Goal: Task Accomplishment & Management: Use online tool/utility

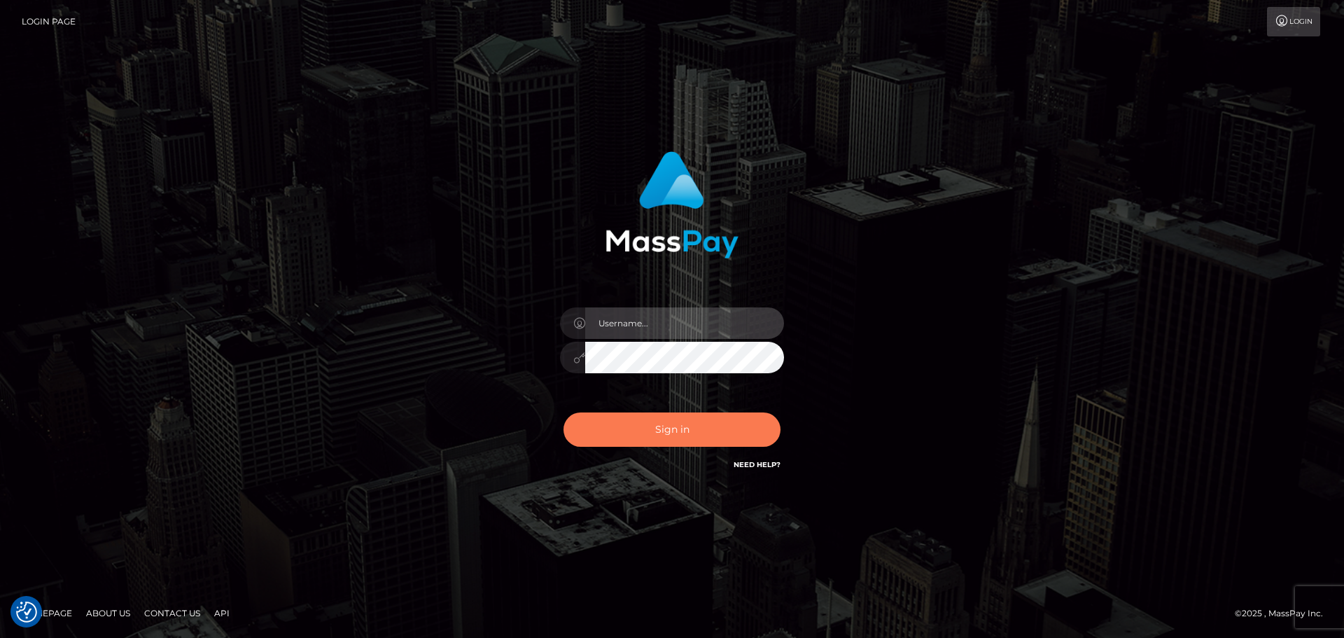
type input "constantin.mp"
click at [731, 417] on button "Sign in" at bounding box center [671, 429] width 217 height 34
type input "constantin.mp"
click at [702, 426] on button "Sign in" at bounding box center [671, 429] width 217 height 34
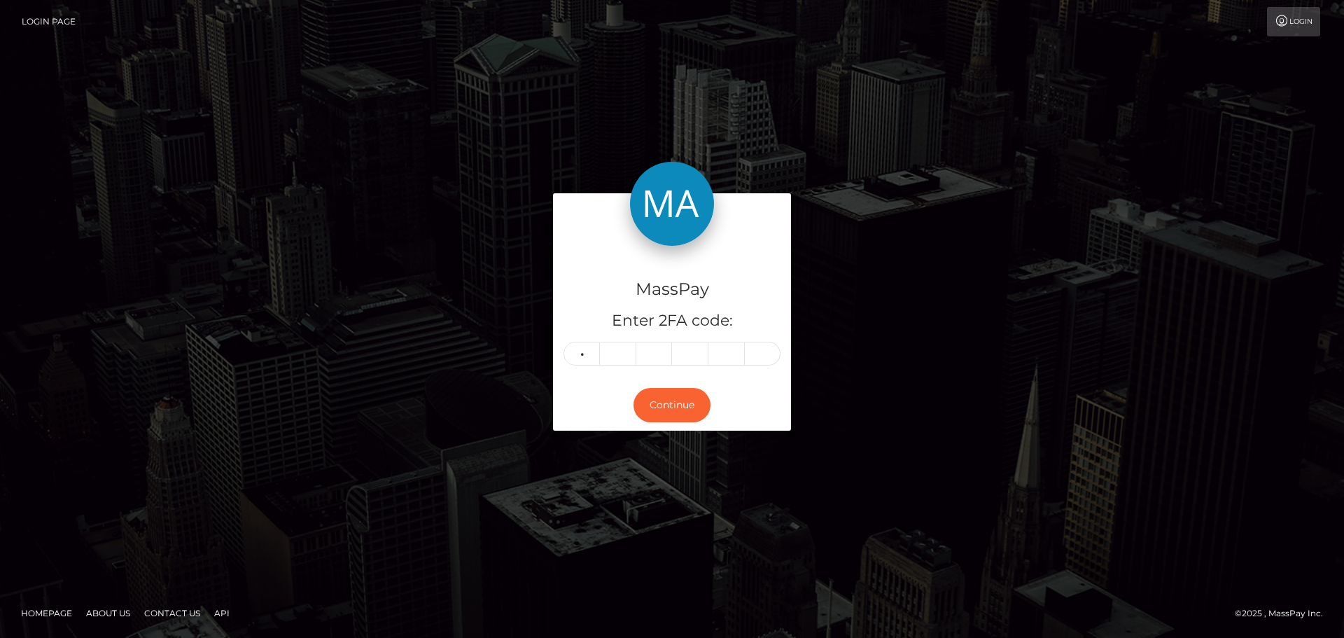
type input "0"
type input "4"
type input "5"
type input "6"
type input "3"
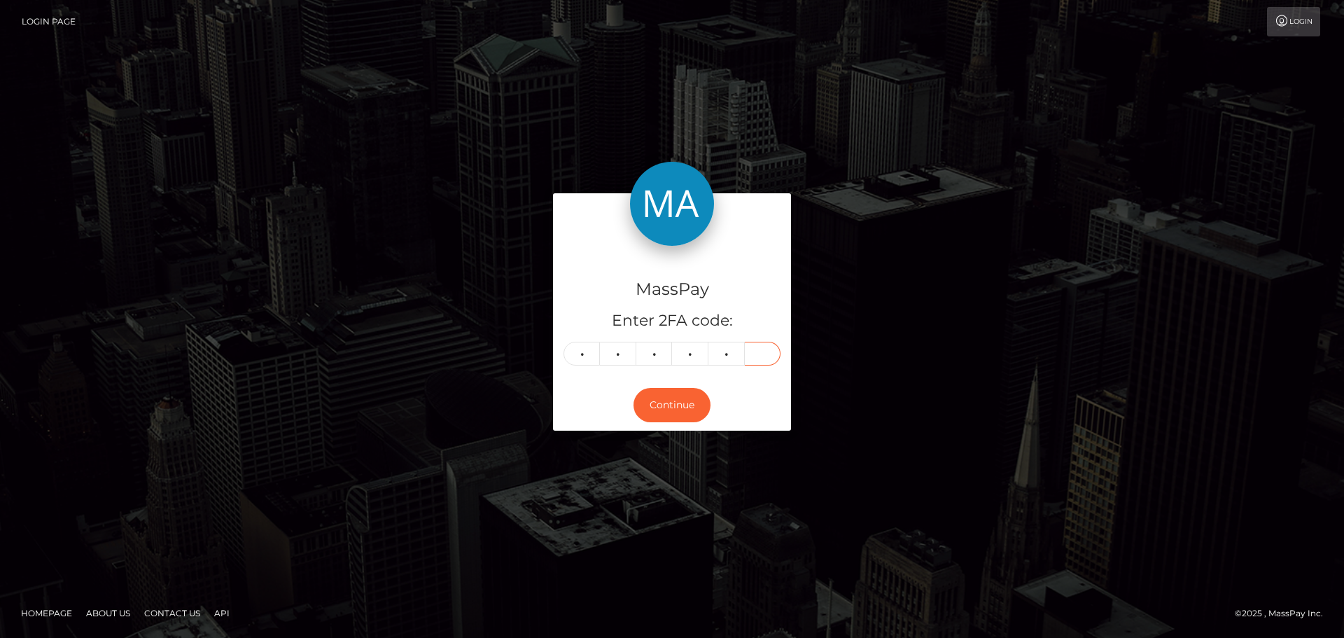
type input "4"
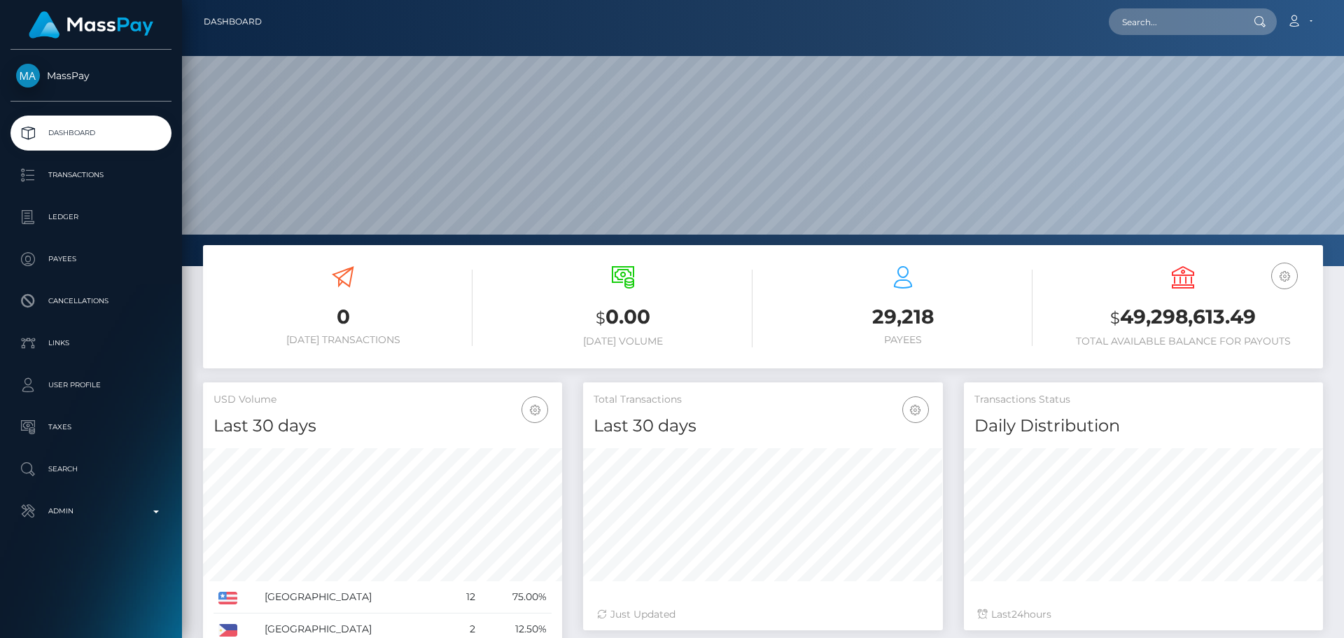
scroll to position [248, 360]
click at [1193, 7] on div "Loading... Loading... Account Edit Profile Logout" at bounding box center [797, 21] width 1049 height 29
click at [1202, 26] on input "text" at bounding box center [1175, 21] width 132 height 27
paste input "beyluxevanessa@gmail.com"
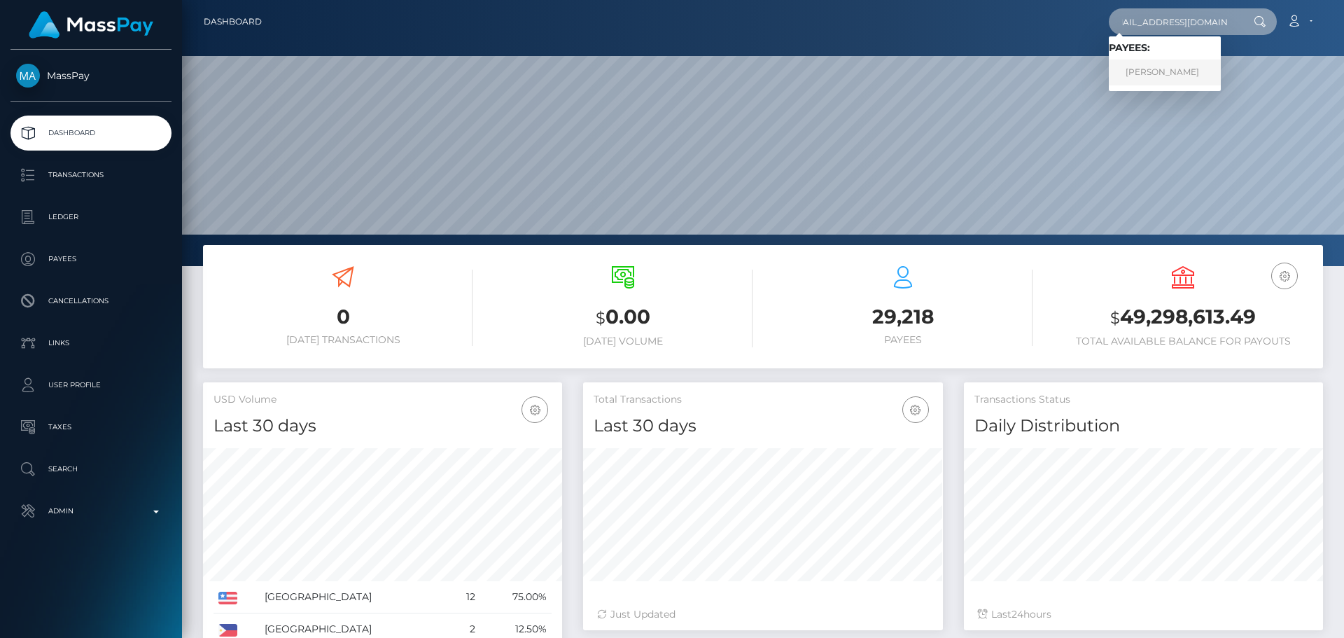
type input "beyluxevanessa@gmail.com"
click at [1168, 74] on link "Salah Berjawi" at bounding box center [1165, 72] width 112 height 26
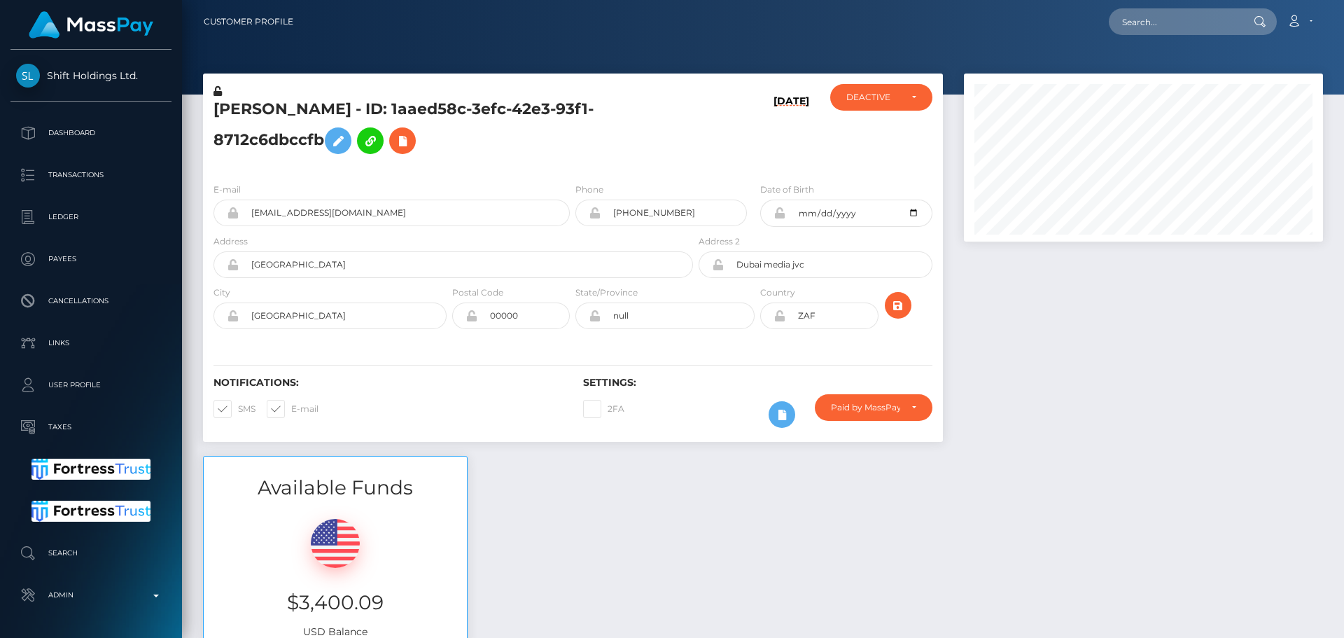
scroll to position [168, 360]
click at [696, 153] on div "10/02/25" at bounding box center [757, 127] width 123 height 87
click at [634, 152] on h5 "Salah Berjawi - ID: 1aaed58c-3efc-42e3-93f1-8712c6dbccfb" at bounding box center [449, 130] width 472 height 62
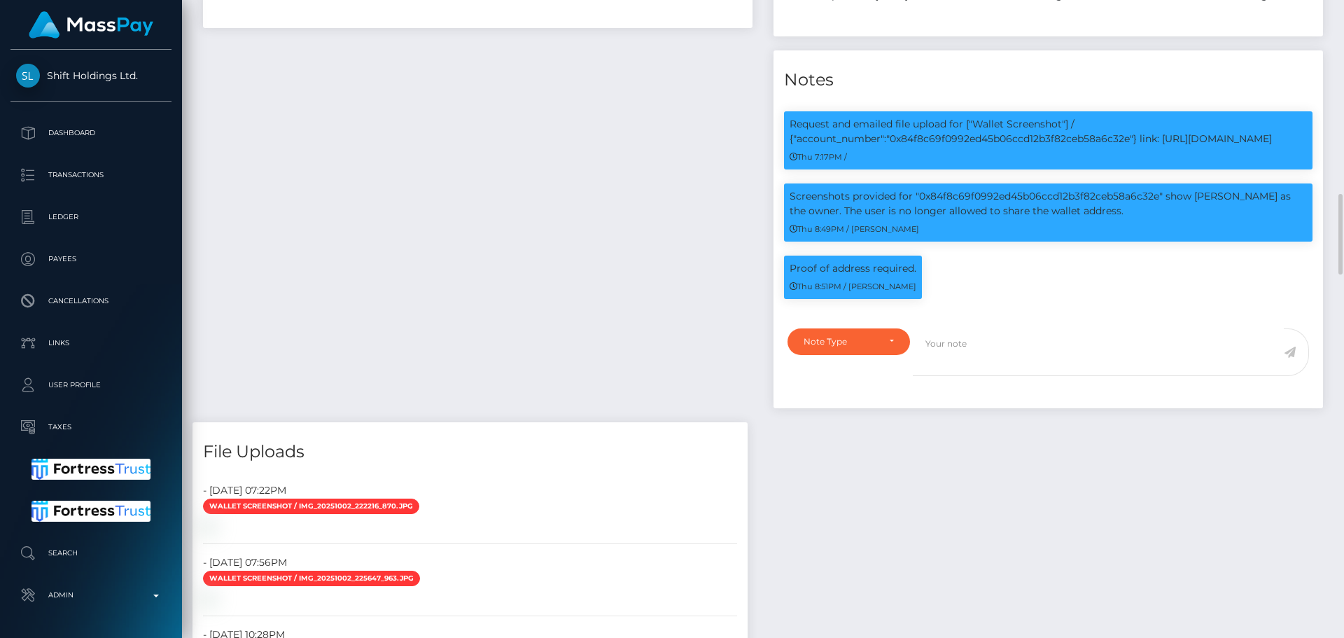
scroll to position [980, 0]
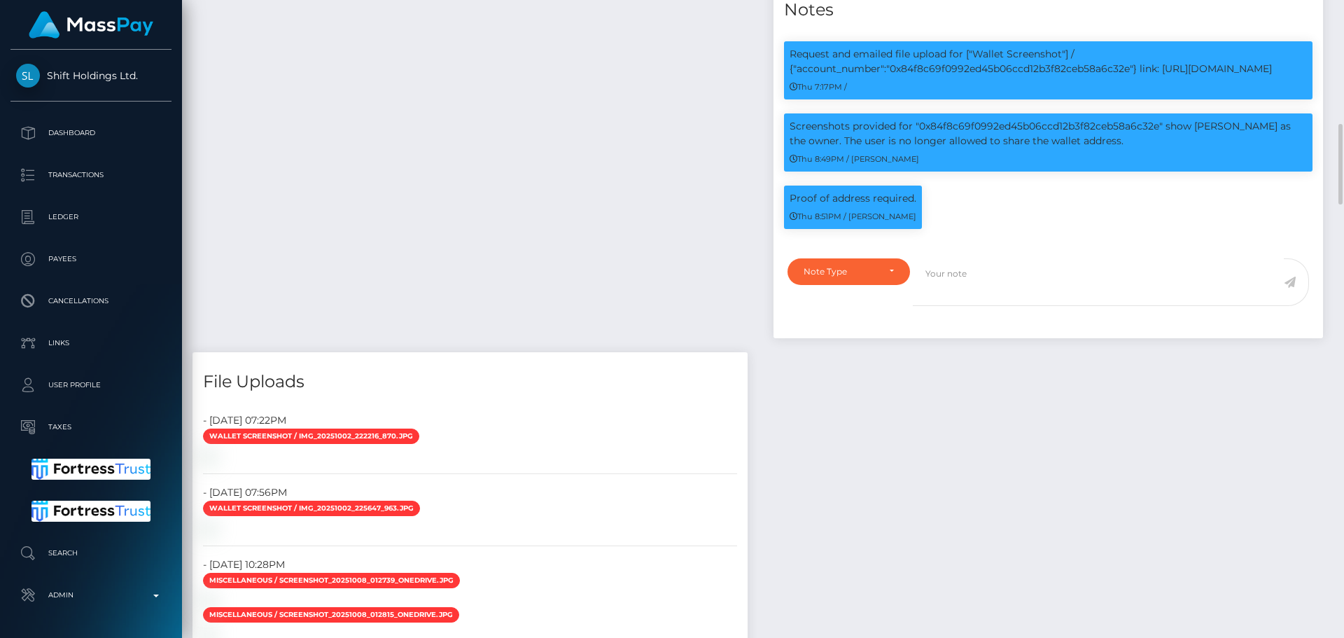
click at [657, 219] on div "Payee Attributes Payer Name Label Value United Arab Emirates / USDC - Ethereum(…" at bounding box center [477, 16] width 570 height 671
drag, startPoint x: 631, startPoint y: 219, endPoint x: 564, endPoint y: 223, distance: 66.6
click at [631, 219] on div "Payee Attributes Payer Name Label Value United Arab Emirates / USDC - Ethereum(…" at bounding box center [477, 16] width 570 height 671
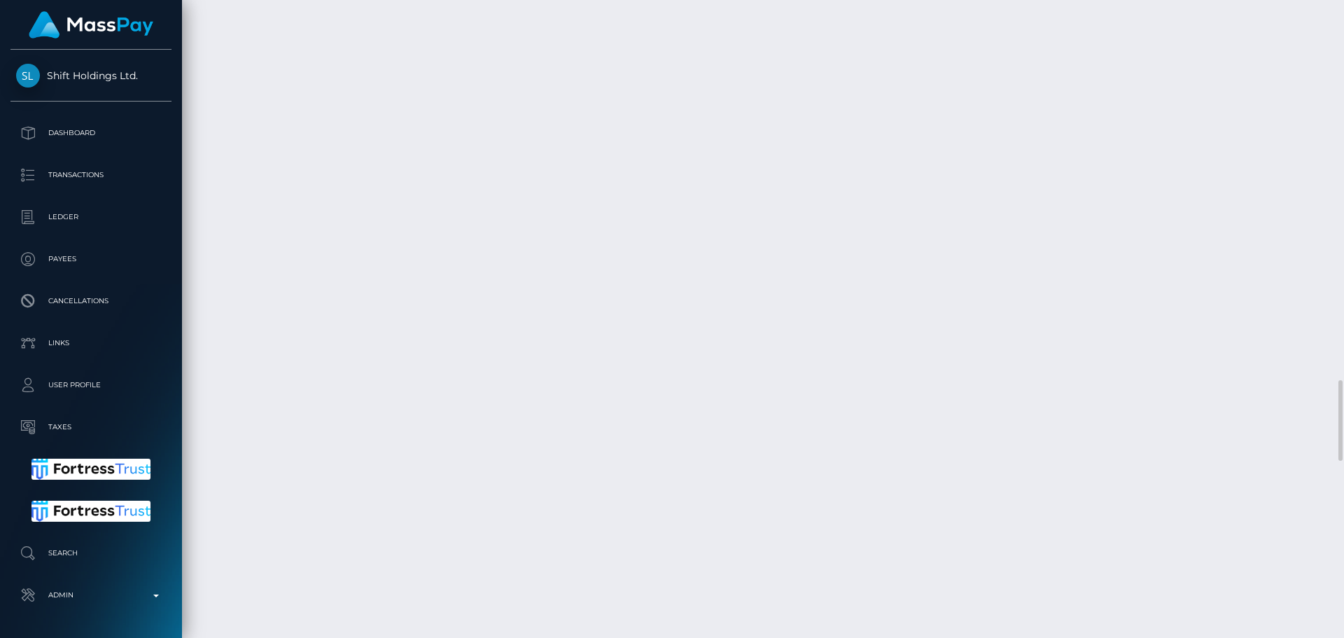
scroll to position [2940, 0]
drag, startPoint x: 961, startPoint y: 351, endPoint x: 790, endPoint y: 330, distance: 172.8
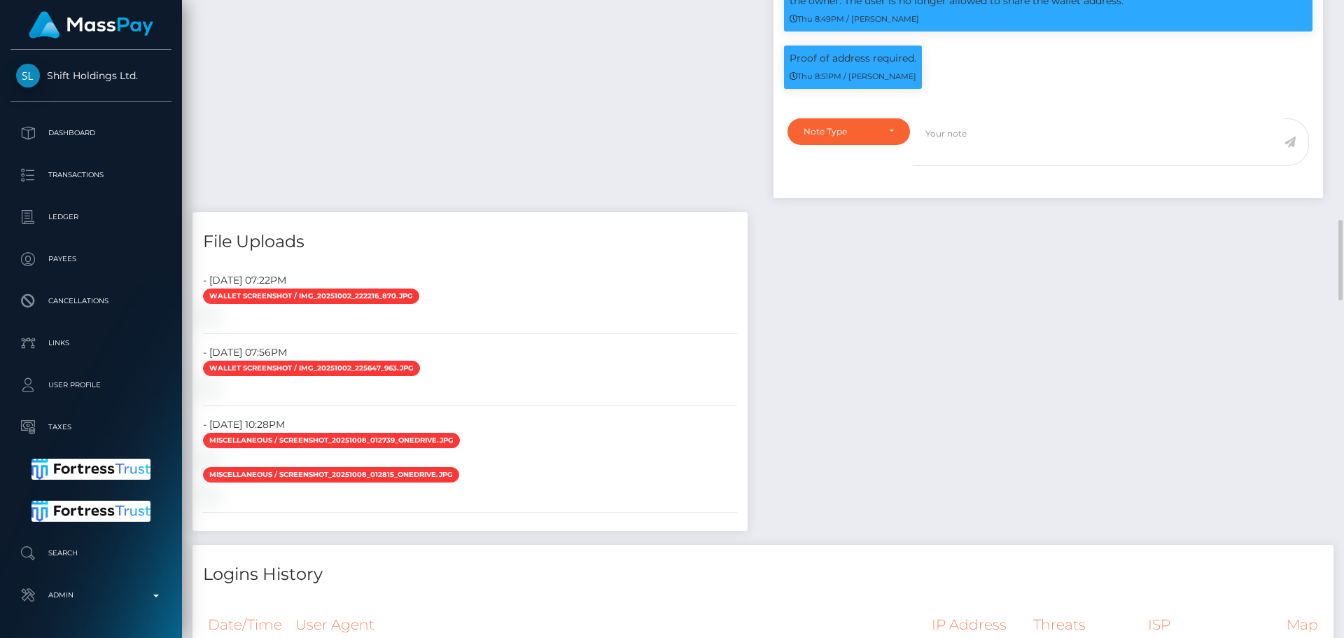
scroll to position [1050, 0]
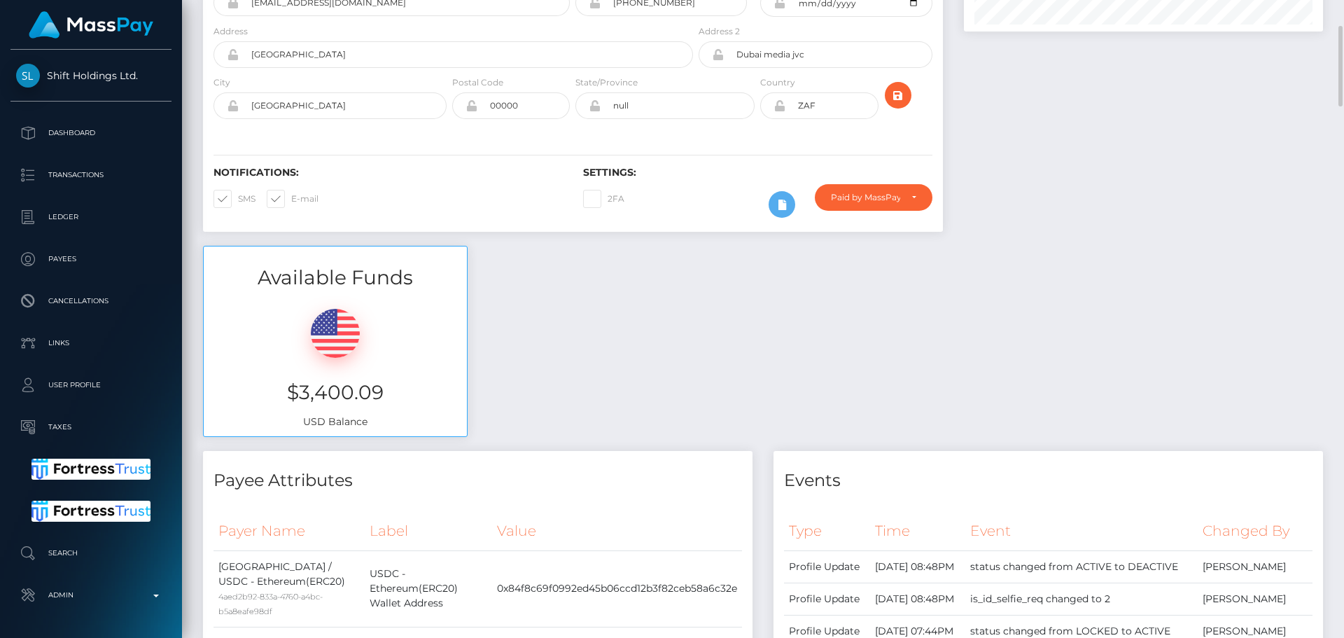
scroll to position [0, 0]
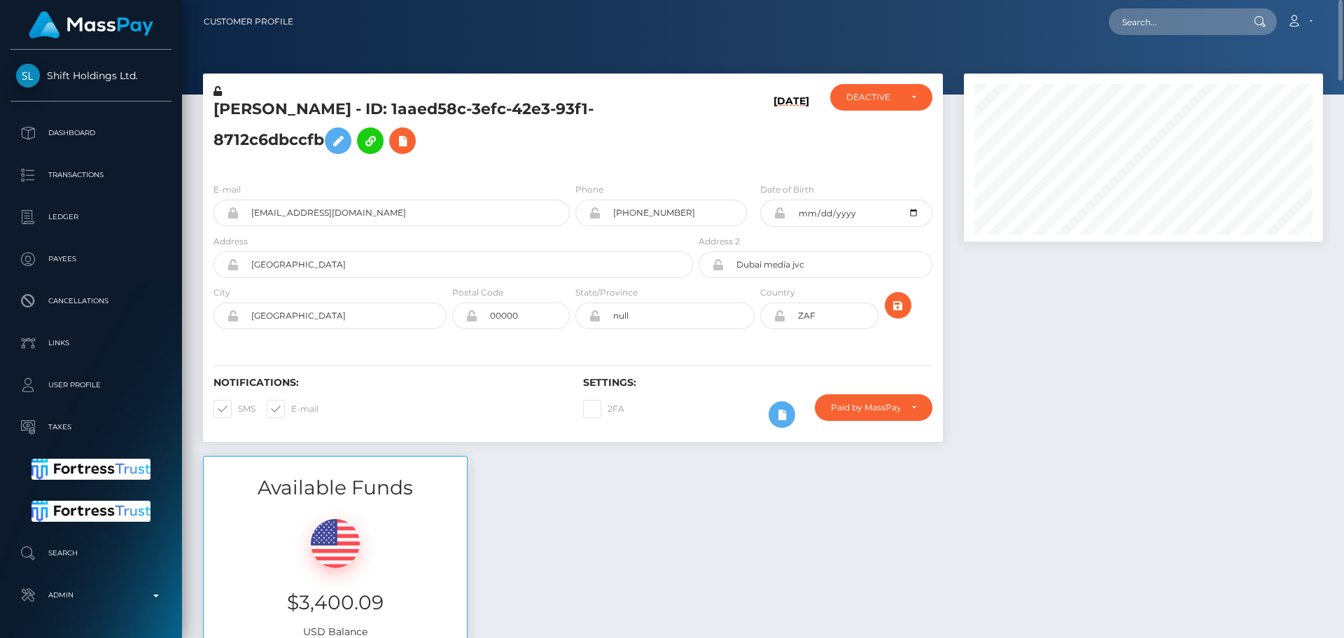
click at [1081, 374] on div at bounding box center [1143, 264] width 380 height 382
click at [1068, 374] on div at bounding box center [1143, 264] width 380 height 382
click at [1067, 375] on div at bounding box center [1143, 264] width 380 height 382
click at [1077, 376] on div at bounding box center [1143, 264] width 380 height 382
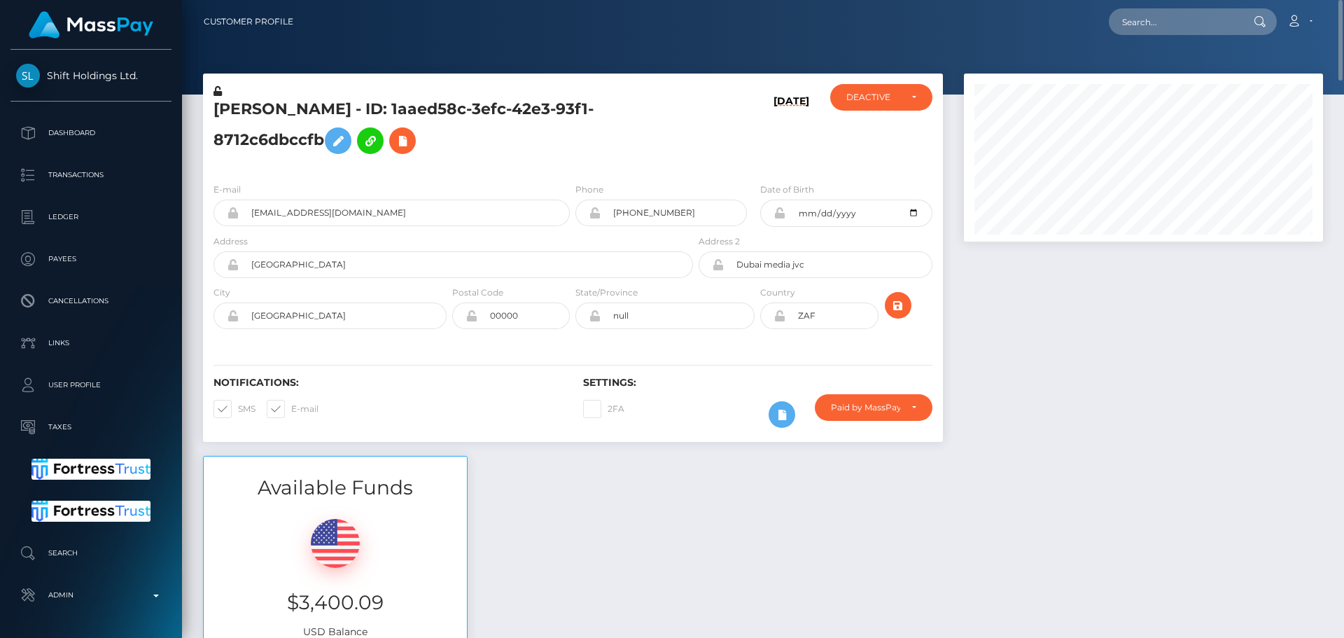
click at [1086, 377] on div at bounding box center [1143, 264] width 380 height 382
click at [1093, 394] on div at bounding box center [1143, 264] width 380 height 382
click at [1092, 394] on div at bounding box center [1143, 264] width 380 height 382
click at [1053, 349] on div at bounding box center [1143, 264] width 380 height 382
click at [773, 134] on h6 "10/02/25" at bounding box center [791, 130] width 36 height 71
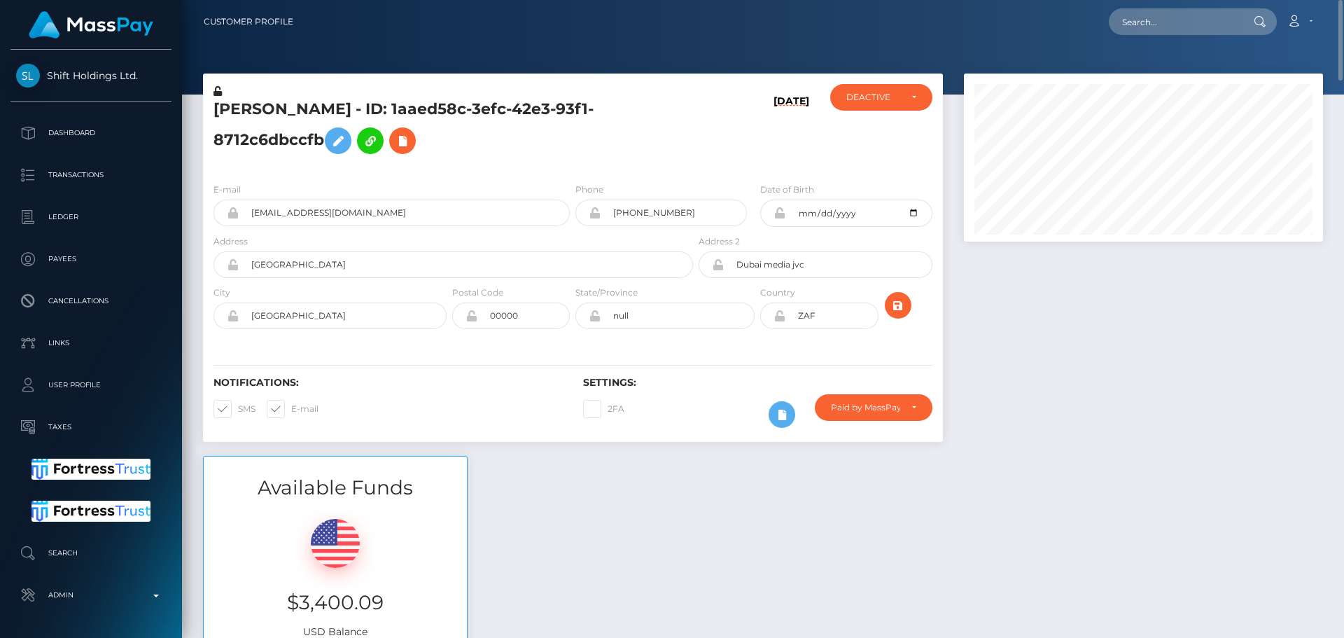
click at [724, 141] on div "10/02/25" at bounding box center [757, 127] width 123 height 87
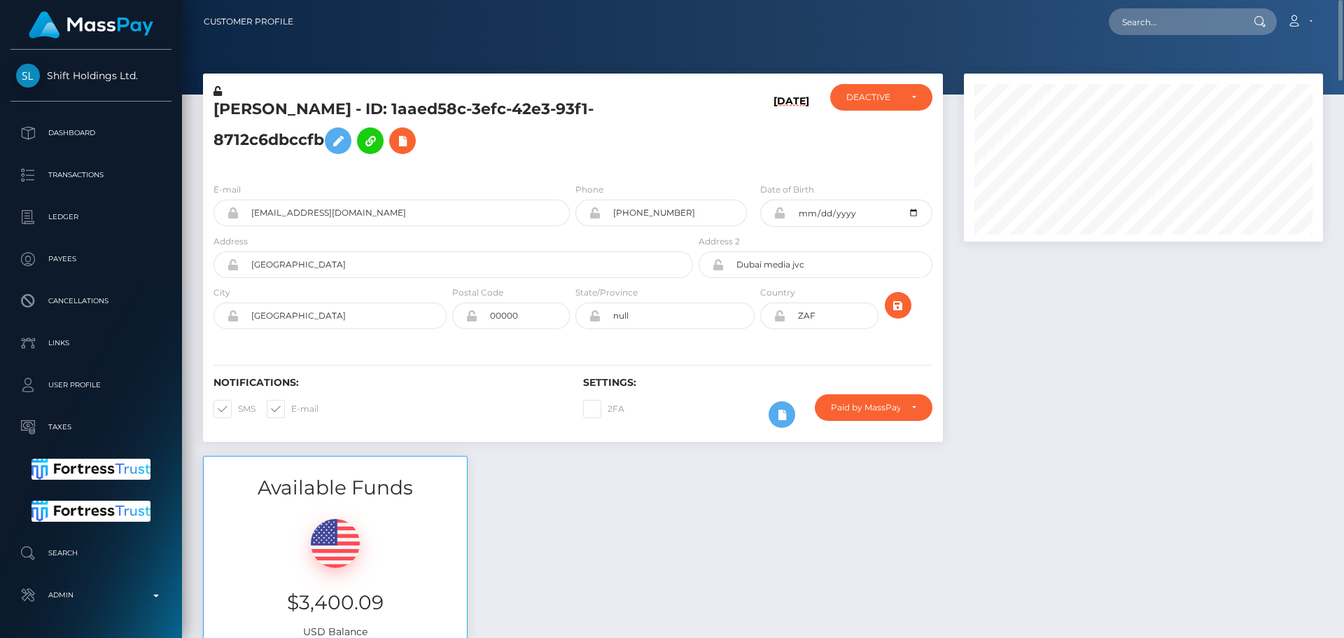
click at [722, 141] on div "10/02/25" at bounding box center [757, 127] width 123 height 87
click at [718, 141] on div "10/02/25" at bounding box center [757, 127] width 123 height 87
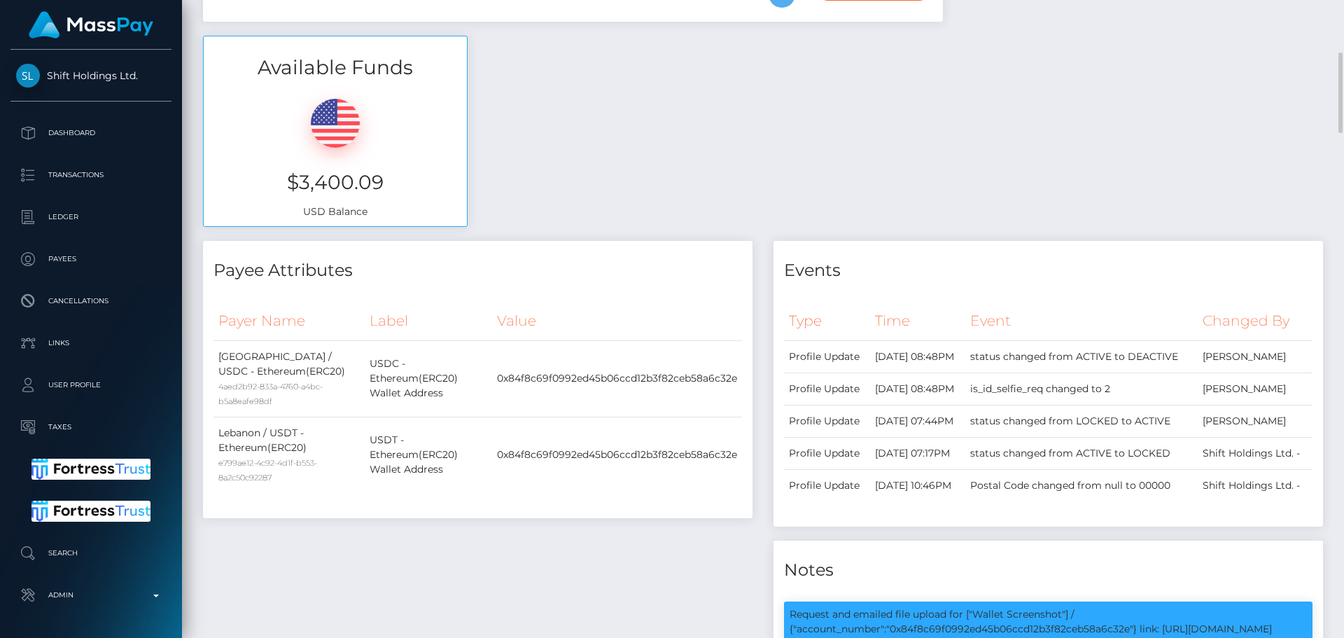
click at [571, 220] on div "Available Funds $3,400.09 USD Balance" at bounding box center [762, 139] width 1141 height 206
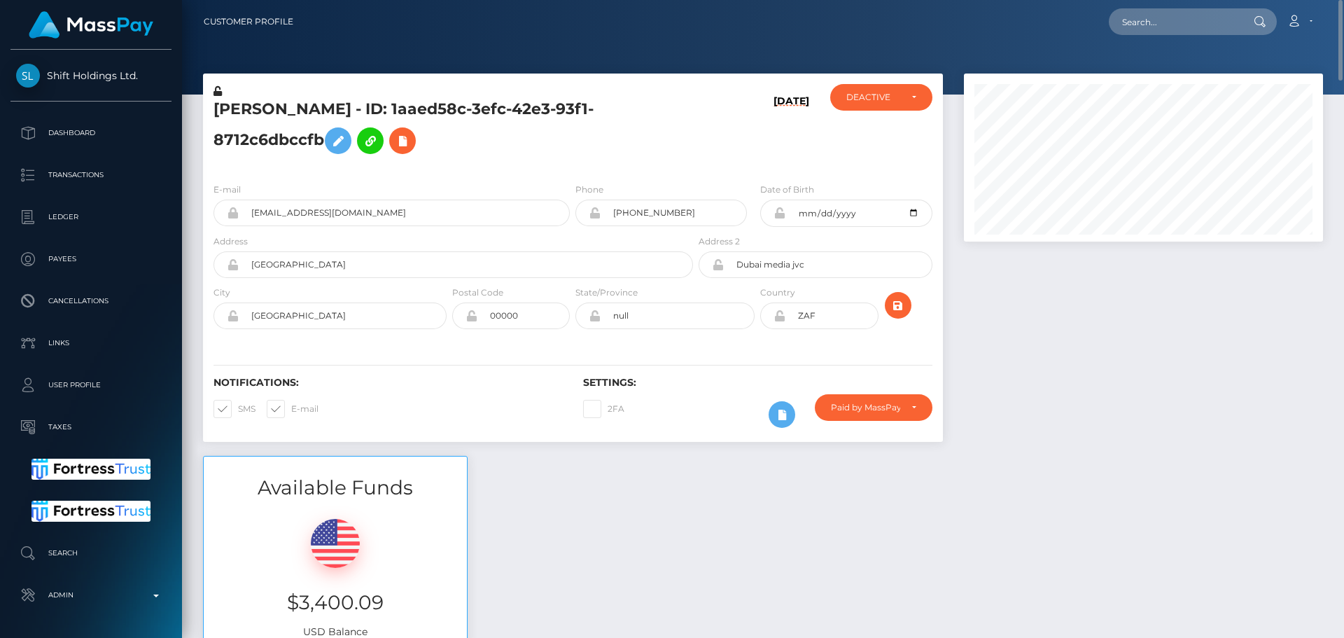
click at [716, 162] on div "10/02/25" at bounding box center [757, 127] width 123 height 87
click at [638, 138] on h5 "Salah Berjawi - ID: 1aaed58c-3efc-42e3-93f1-8712c6dbccfb" at bounding box center [449, 130] width 472 height 62
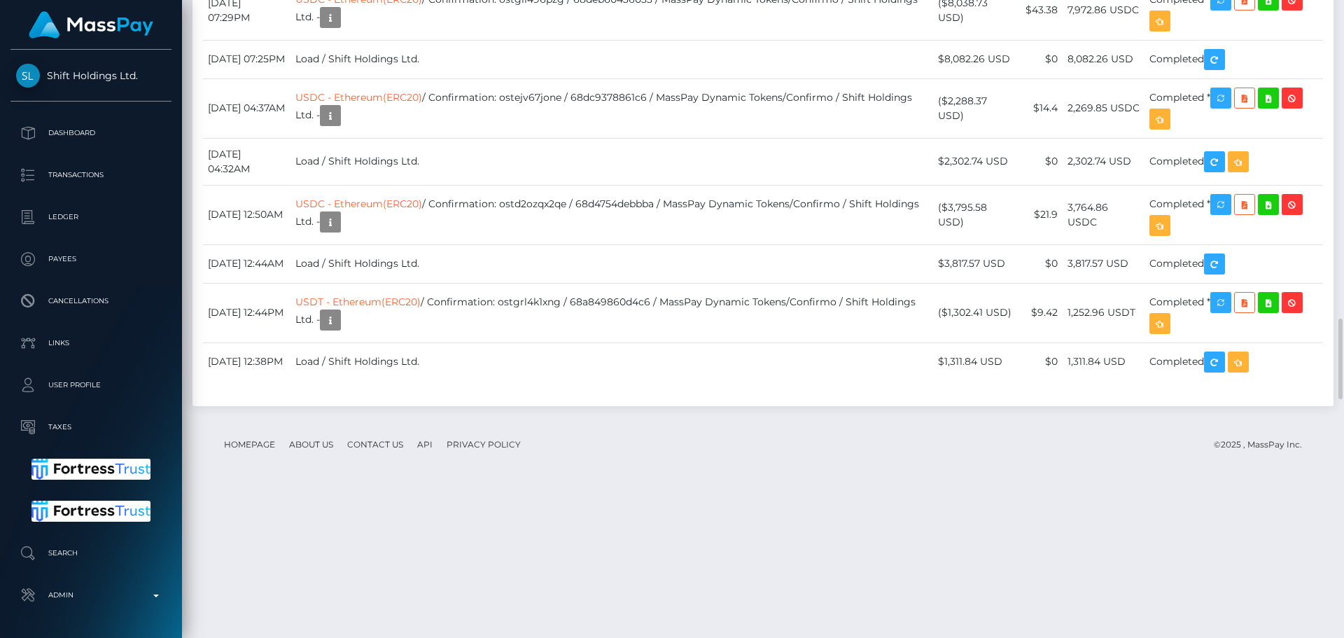
scroll to position [2520, 0]
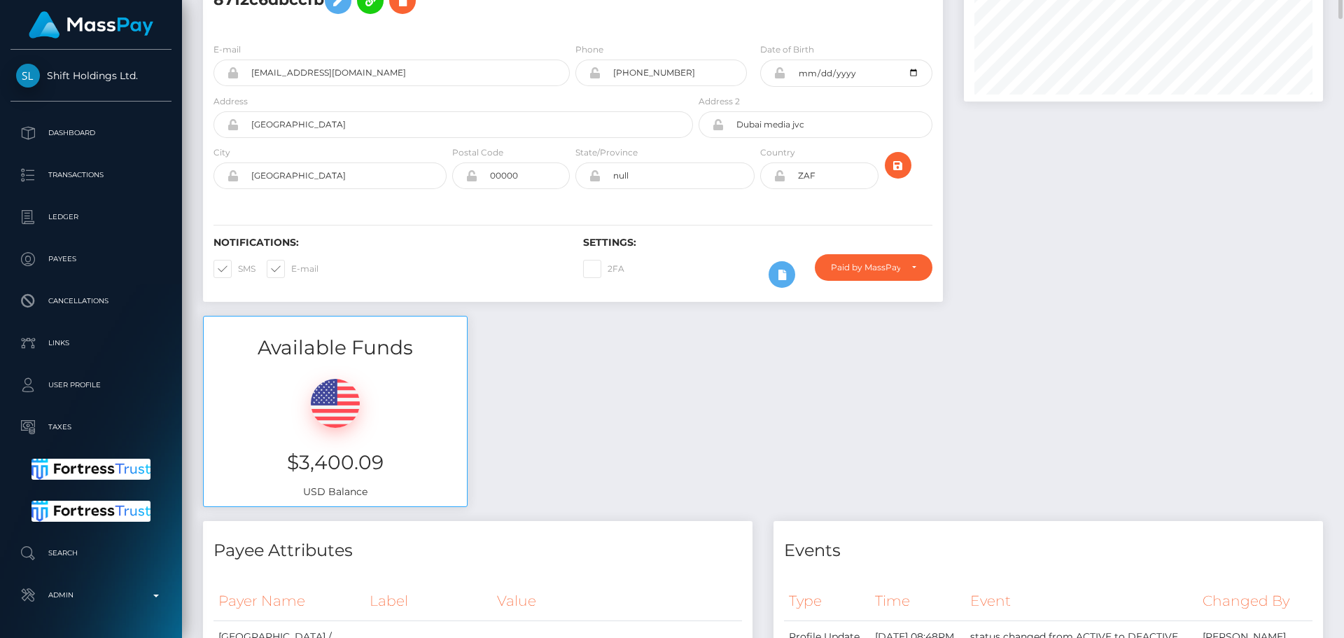
scroll to position [0, 0]
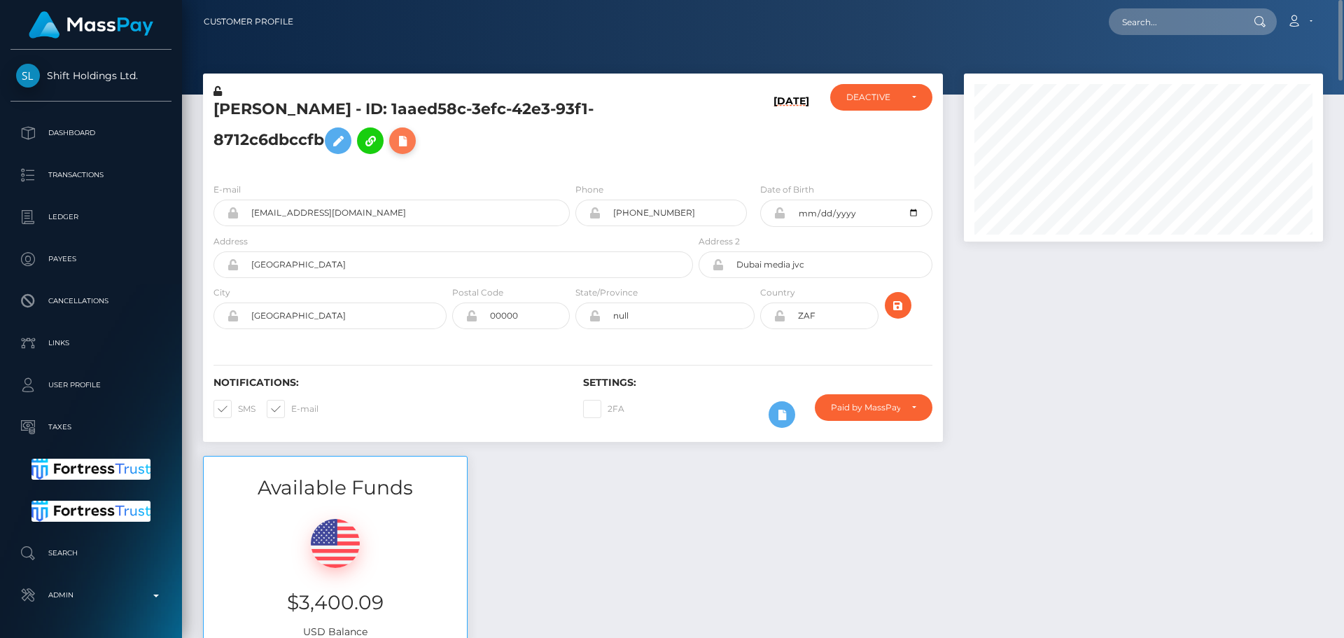
click at [389, 150] on button at bounding box center [402, 140] width 27 height 27
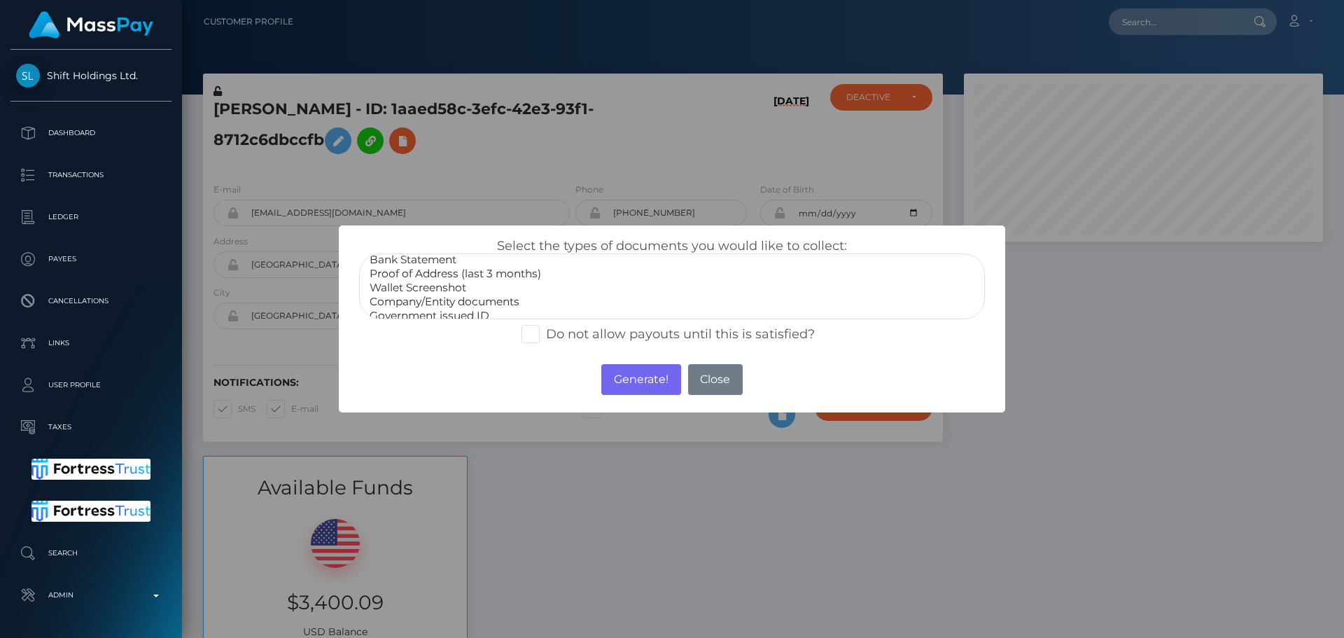
scroll to position [42, 0]
select select "Government issued ID"
click at [427, 293] on option "Government issued ID" at bounding box center [672, 293] width 608 height 14
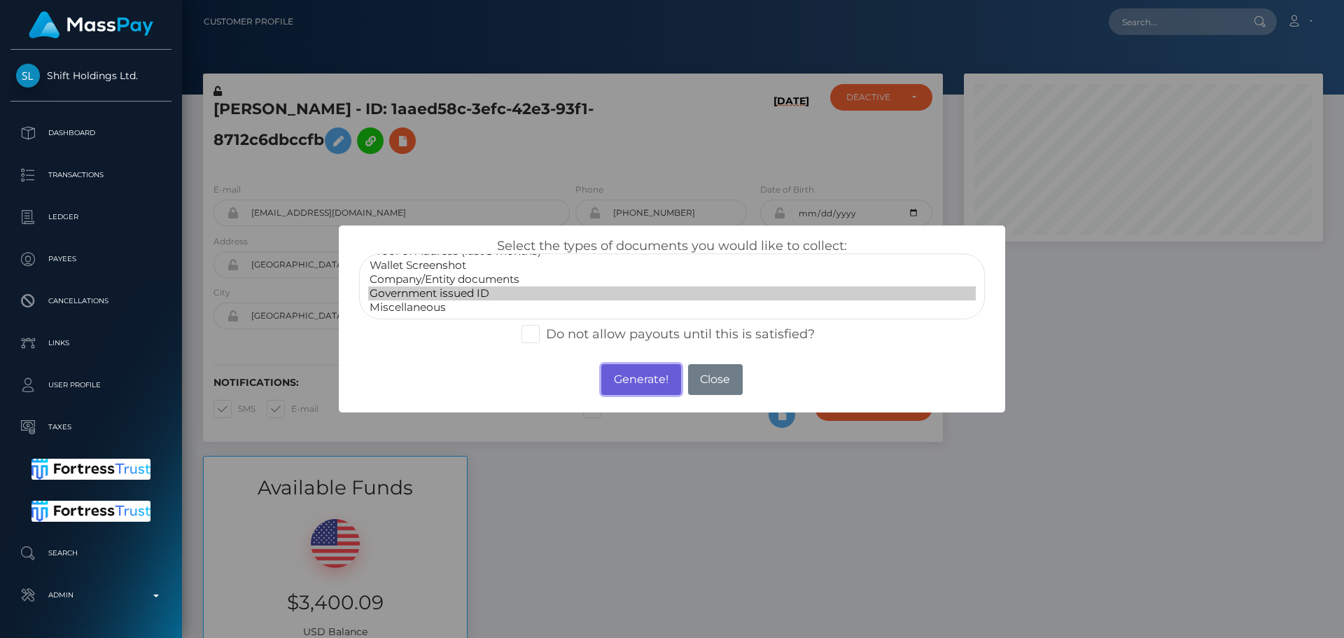
click at [662, 385] on button "Generate!" at bounding box center [640, 379] width 79 height 31
